Goal: Task Accomplishment & Management: Use online tool/utility

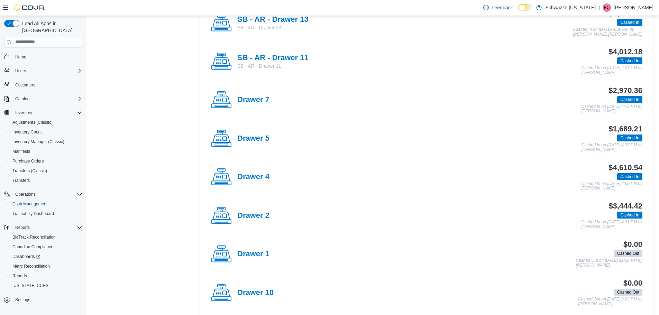
scroll to position [138, 0]
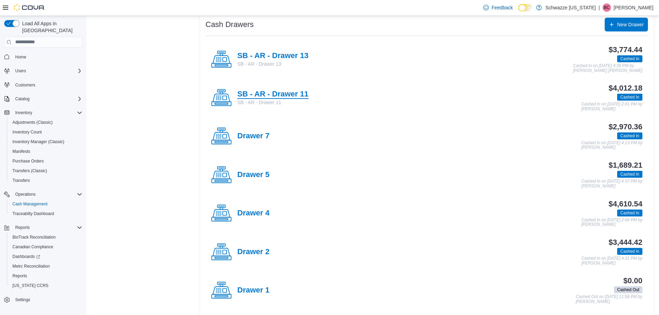
click at [269, 94] on h4 "SB - AR - Drawer 11" at bounding box center [272, 94] width 71 height 9
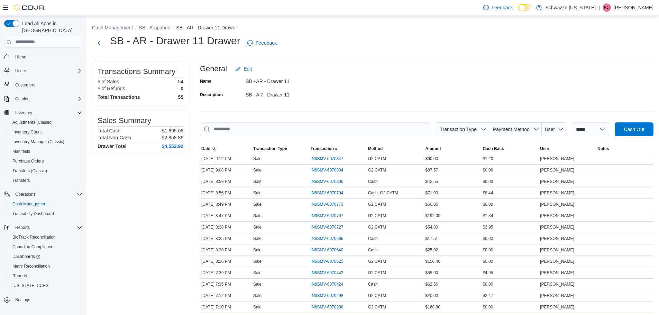
click at [639, 139] on div at bounding box center [426, 140] width 453 height 8
click at [639, 124] on span "Cash Out" at bounding box center [633, 129] width 30 height 14
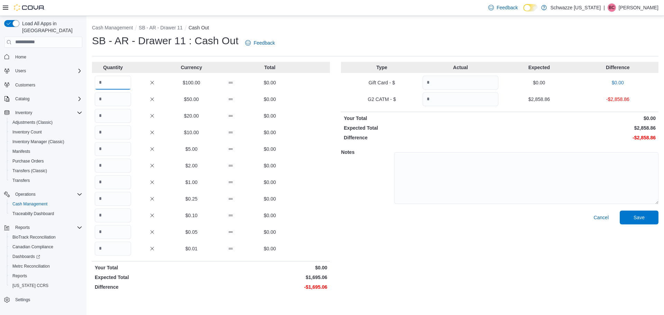
click at [112, 76] on input "Quantity" at bounding box center [113, 83] width 36 height 14
type input "*"
type input "**"
type input "*"
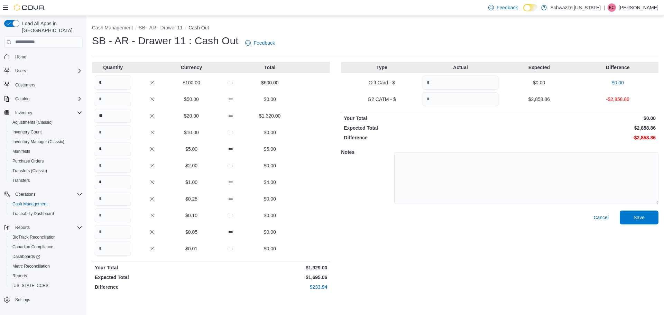
click at [456, 108] on div "Type Actual Expected Difference Gift Card - $ $0.00 $0.00 G2 CATM - $ $2,858.86…" at bounding box center [499, 177] width 317 height 231
click at [455, 102] on input "Quantity" at bounding box center [460, 99] width 76 height 14
type input "*******"
click at [531, 112] on div "Type Actual Expected Difference Gift Card - $ $0.00 $0.00 G2 CATM - $ ******* $…" at bounding box center [499, 177] width 317 height 231
click at [634, 221] on span "Save" at bounding box center [639, 217] width 30 height 14
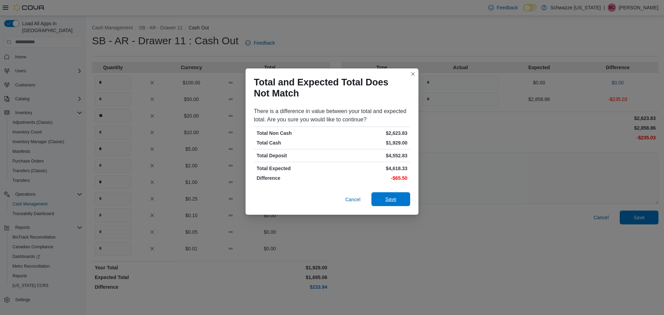
click at [389, 205] on span "Save" at bounding box center [390, 199] width 30 height 14
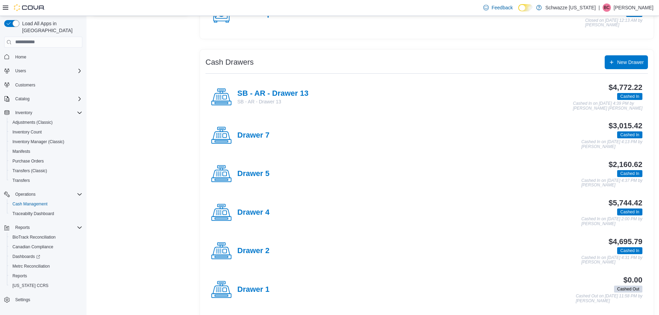
scroll to position [104, 0]
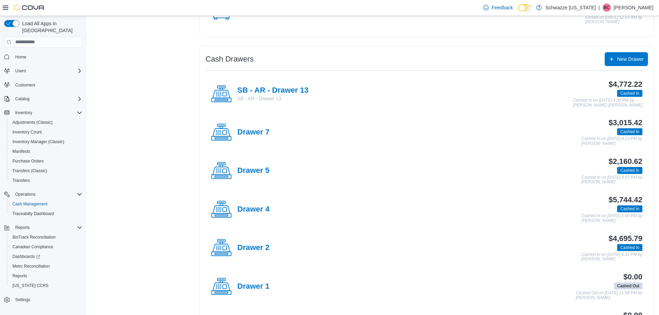
click at [270, 213] on div "$5,744.42 Cashed In Cashed In on [DATE] 2:00 PM by [PERSON_NAME]" at bounding box center [455, 209] width 373 height 27
click at [262, 209] on h4 "Drawer 4" at bounding box center [253, 209] width 32 height 9
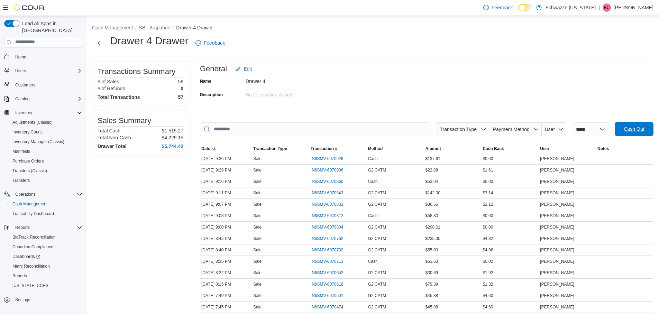
click at [622, 127] on button "Cash Out" at bounding box center [633, 129] width 39 height 14
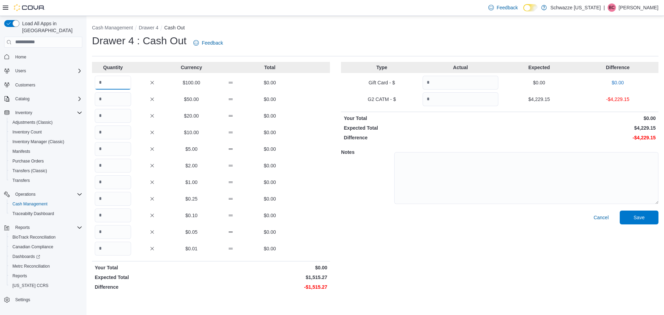
click at [121, 89] on input "Quantity" at bounding box center [113, 83] width 36 height 14
type input "*"
type input "**"
click at [460, 93] on input "Quantity" at bounding box center [460, 99] width 76 height 14
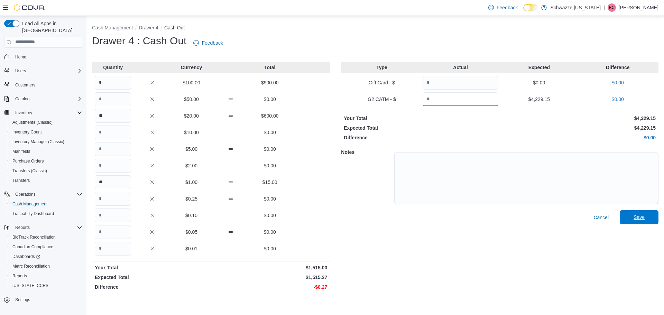
type input "*******"
click at [626, 217] on span "Save" at bounding box center [639, 217] width 30 height 14
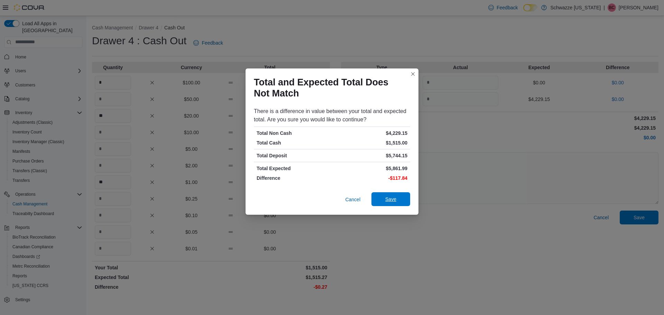
click at [383, 204] on span "Save" at bounding box center [390, 199] width 30 height 14
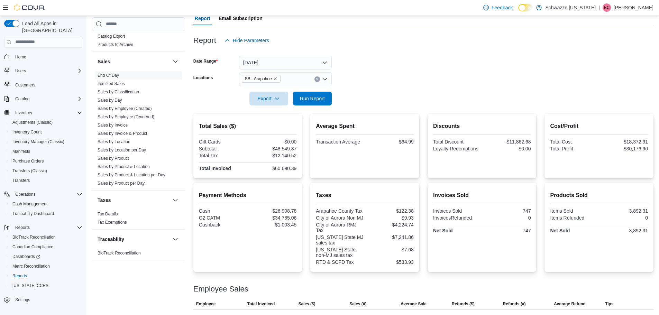
scroll to position [67, 0]
click at [311, 88] on div at bounding box center [423, 89] width 460 height 6
click at [310, 97] on span "Run Report" at bounding box center [312, 98] width 25 height 7
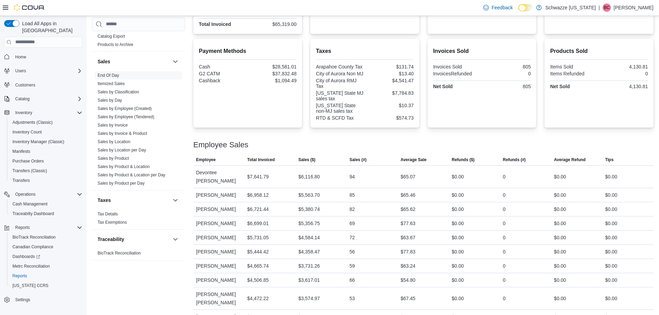
scroll to position [102, 0]
